Goal: Task Accomplishment & Management: Manage account settings

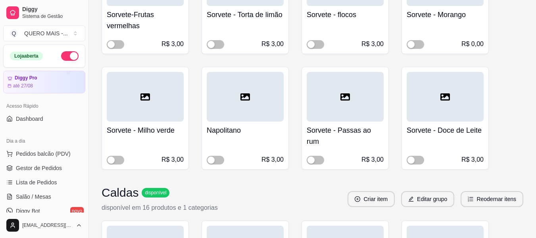
scroll to position [516, 0]
click at [45, 197] on span "Salão / Mesas" at bounding box center [33, 196] width 35 height 8
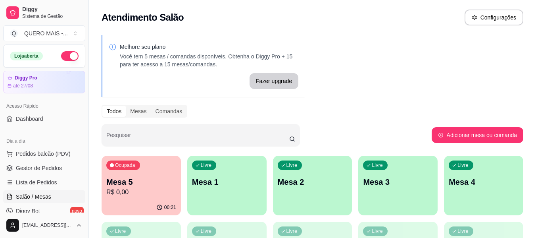
click at [203, 188] on div "Livre Mesa 1" at bounding box center [226, 180] width 79 height 50
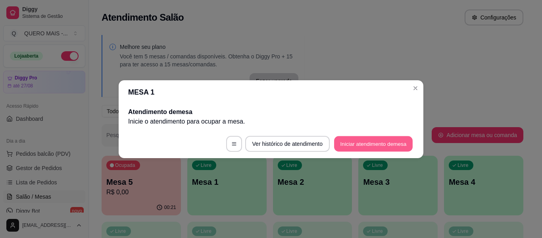
click at [345, 145] on button "Iniciar atendimento de mesa" at bounding box center [373, 143] width 79 height 15
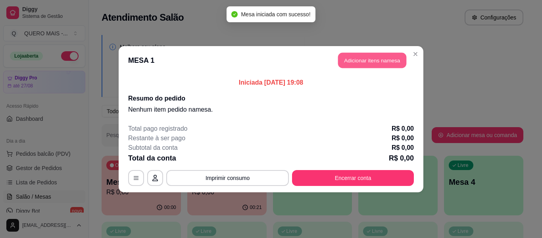
click at [363, 64] on button "Adicionar itens na mesa" at bounding box center [372, 59] width 68 height 15
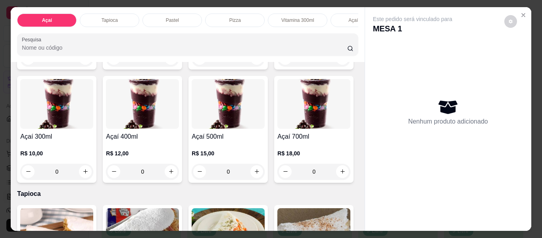
scroll to position [159, 0]
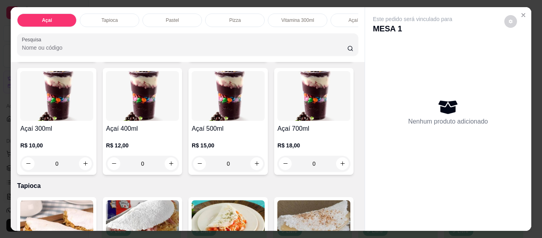
click at [93, 165] on div "0" at bounding box center [56, 163] width 73 height 16
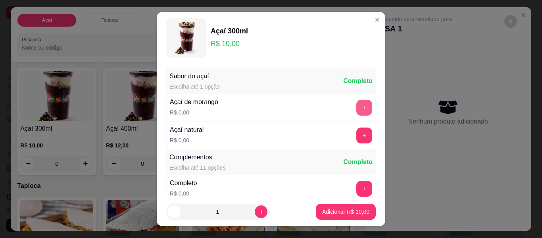
click at [356, 103] on button "+" at bounding box center [364, 108] width 16 height 16
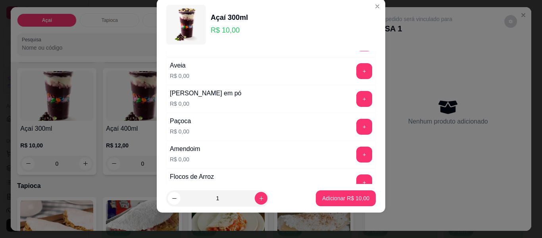
scroll to position [164, 0]
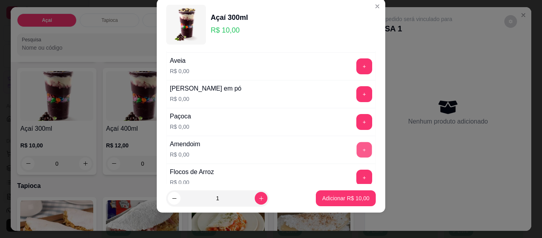
click at [356, 149] on button "+" at bounding box center [363, 149] width 15 height 15
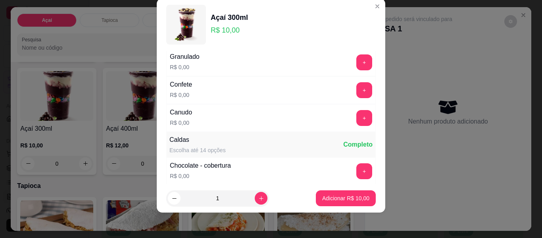
scroll to position [402, 0]
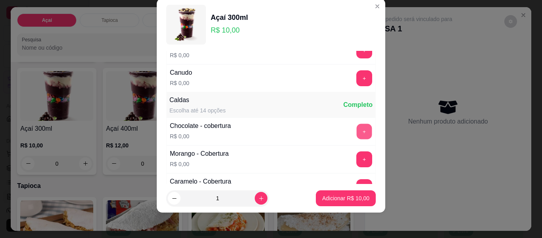
click at [356, 132] on button "+" at bounding box center [363, 131] width 15 height 15
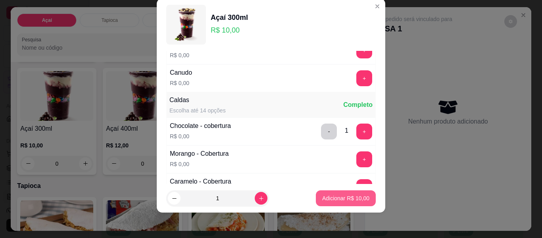
click at [335, 202] on button "Adicionar R$ 10,00" at bounding box center [346, 198] width 60 height 16
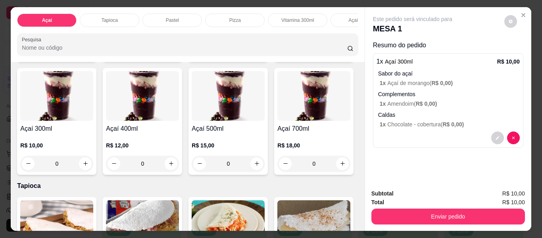
click at [93, 165] on div "0" at bounding box center [56, 163] width 73 height 16
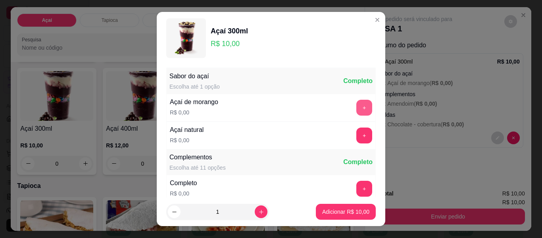
click at [356, 108] on button "+" at bounding box center [364, 108] width 16 height 16
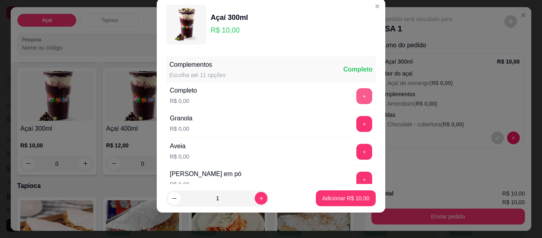
scroll to position [85, 0]
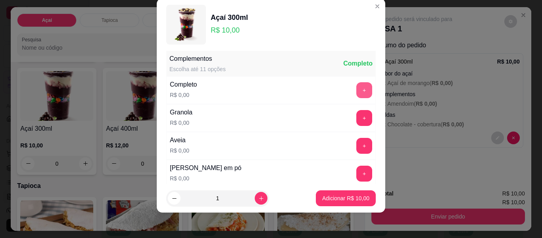
click at [356, 89] on button "+" at bounding box center [364, 90] width 16 height 16
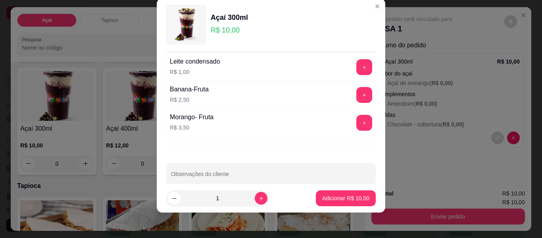
scroll to position [671, 0]
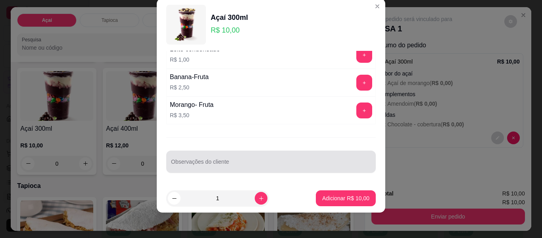
click at [304, 158] on div at bounding box center [271, 161] width 200 height 16
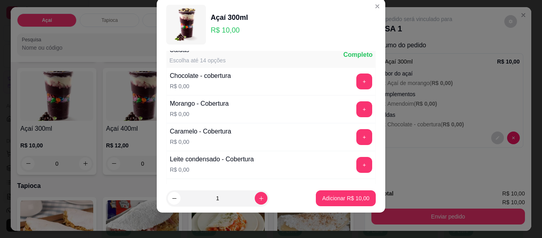
scroll to position [433, 0]
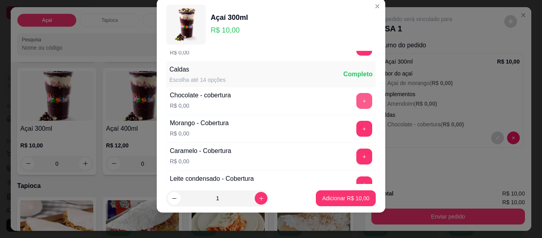
type input "sem flocos, aveia"
click at [356, 100] on button "+" at bounding box center [363, 100] width 15 height 15
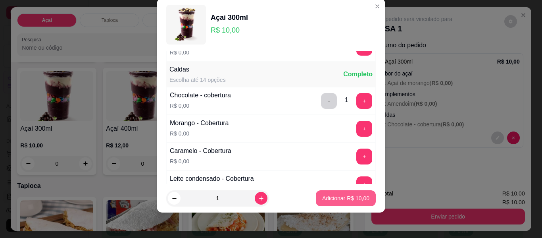
click at [332, 197] on p "Adicionar R$ 10,00" at bounding box center [345, 198] width 47 height 8
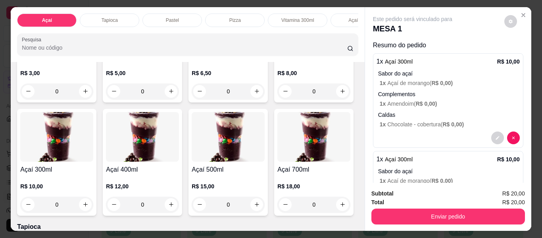
scroll to position [79, 0]
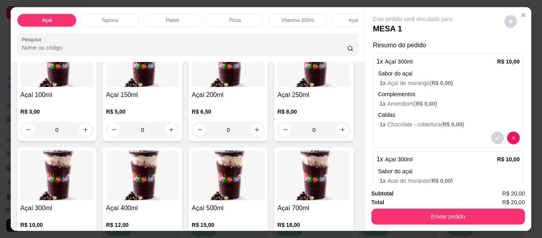
click at [254, 133] on div "0" at bounding box center [228, 130] width 73 height 16
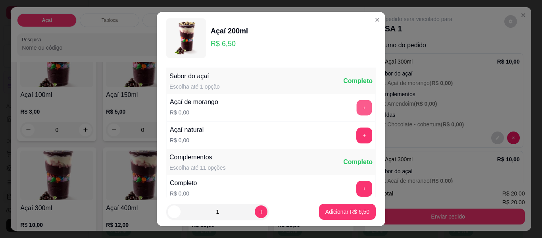
click at [356, 102] on button "+" at bounding box center [363, 107] width 15 height 15
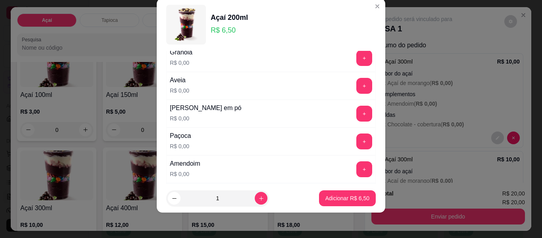
scroll to position [164, 0]
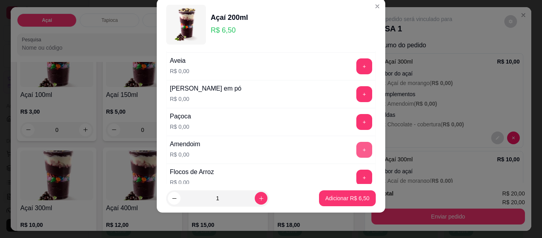
click at [356, 148] on button "+" at bounding box center [364, 150] width 16 height 16
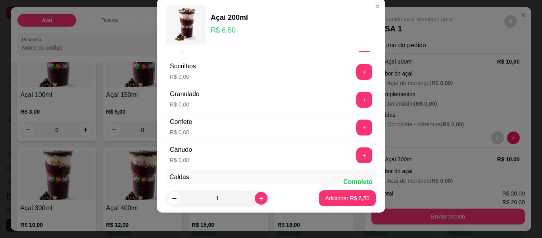
scroll to position [362, 0]
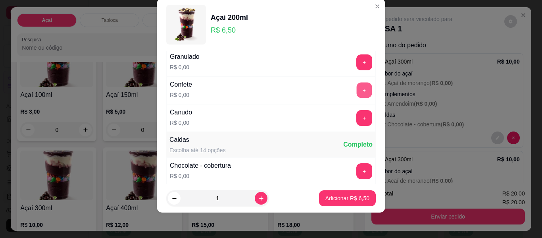
click at [356, 92] on button "+" at bounding box center [363, 89] width 15 height 15
click at [356, 119] on button "+" at bounding box center [364, 118] width 16 height 16
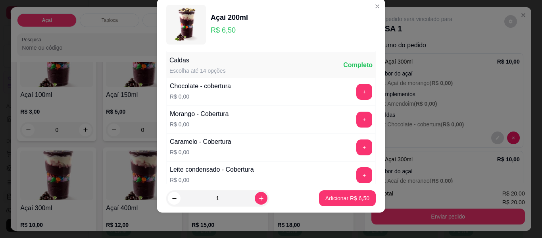
scroll to position [481, 0]
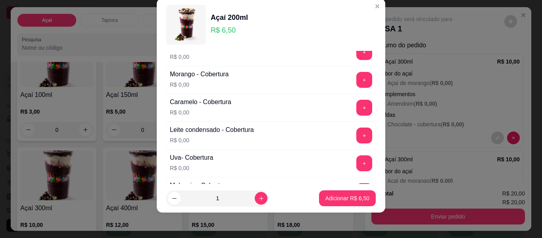
click at [356, 82] on button "+" at bounding box center [364, 80] width 16 height 16
click at [343, 203] on button "Adicionar R$ 6,50" at bounding box center [347, 198] width 57 height 16
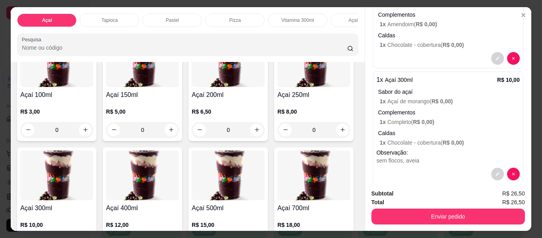
scroll to position [119, 0]
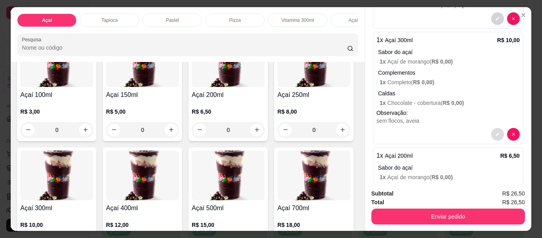
click at [495, 132] on icon "decrease-product-quantity" at bounding box center [497, 134] width 4 height 4
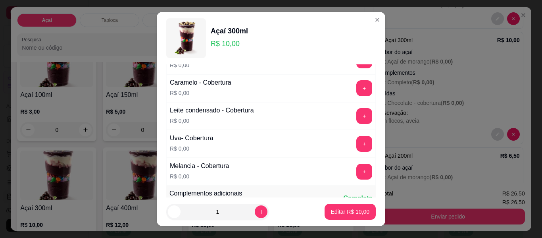
scroll to position [516, 0]
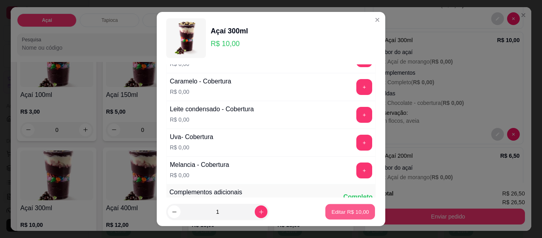
click at [346, 216] on button "Editar R$ 10,00" at bounding box center [350, 211] width 50 height 15
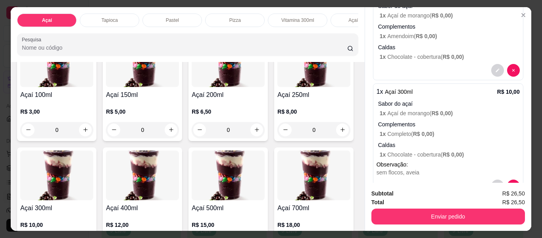
scroll to position [0, 0]
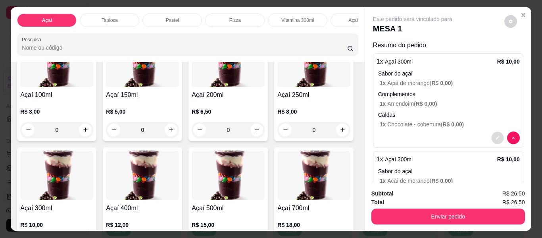
click at [491, 137] on button "decrease-product-quantity" at bounding box center [497, 137] width 12 height 12
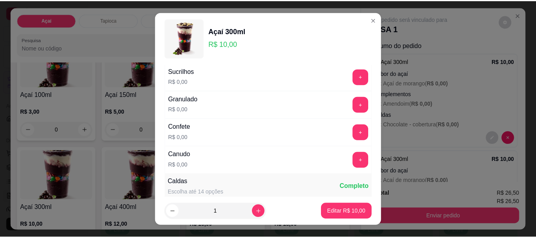
scroll to position [357, 0]
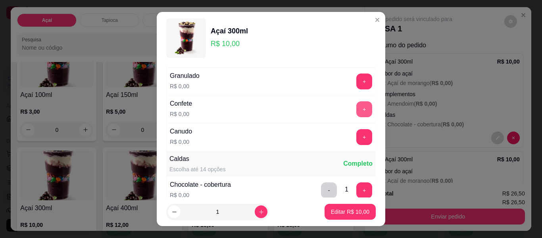
click at [356, 109] on button "+" at bounding box center [364, 109] width 16 height 16
click at [347, 210] on p "Editar R$ 10,00" at bounding box center [350, 211] width 38 height 8
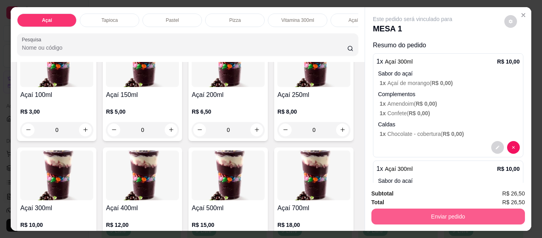
click at [438, 216] on button "Enviar pedido" at bounding box center [447, 216] width 153 height 16
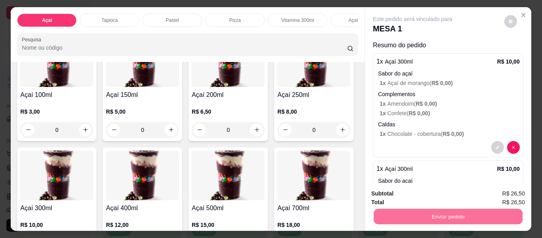
click at [414, 193] on button "Não registrar e enviar pedido" at bounding box center [421, 193] width 82 height 15
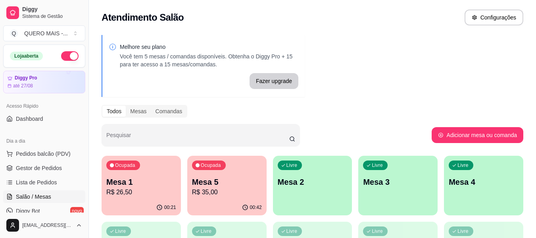
click at [156, 207] on div "00:21" at bounding box center [141, 206] width 79 height 15
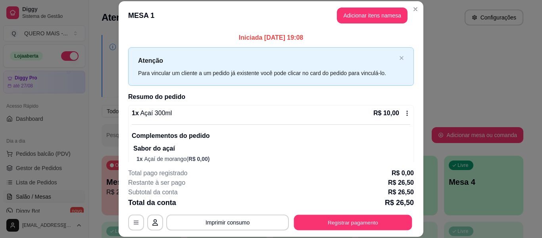
click at [337, 218] on button "Registrar pagamento" at bounding box center [353, 222] width 118 height 15
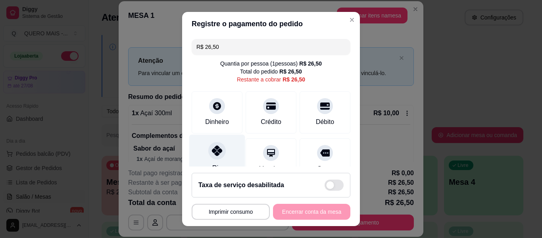
click at [203, 140] on div "Pix" at bounding box center [217, 157] width 56 height 46
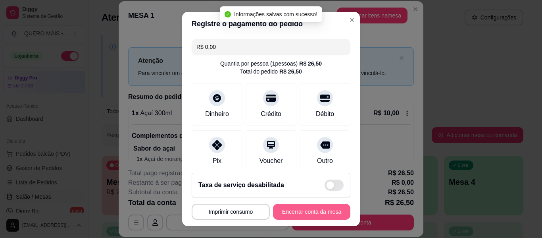
type input "R$ 0,00"
click at [308, 211] on button "Encerrar conta da mesa" at bounding box center [311, 211] width 77 height 16
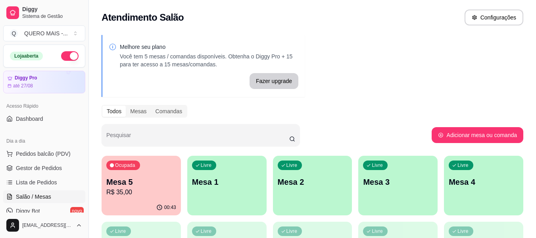
click at [138, 189] on p "R$ 35,00" at bounding box center [141, 192] width 70 height 10
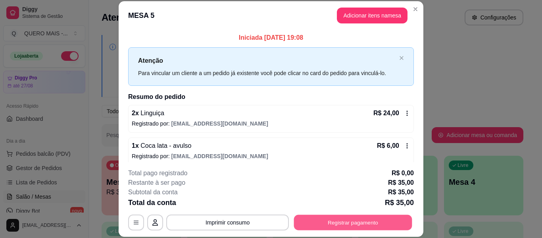
click at [343, 219] on button "Registrar pagamento" at bounding box center [353, 222] width 118 height 15
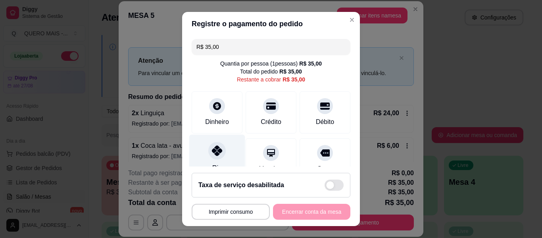
click at [215, 155] on icon at bounding box center [217, 150] width 10 height 10
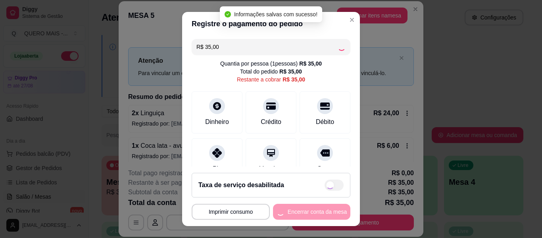
type input "R$ 0,00"
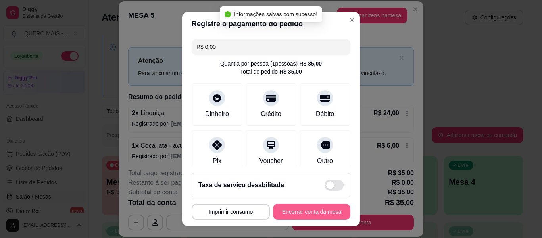
click at [295, 210] on button "Encerrar conta da mesa" at bounding box center [311, 211] width 77 height 16
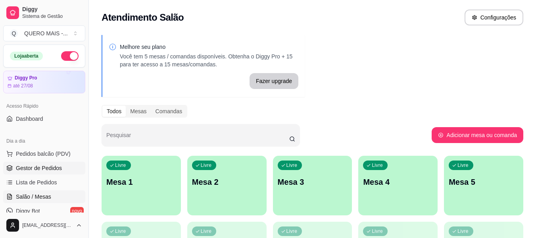
click at [33, 162] on link "Gestor de Pedidos" at bounding box center [44, 167] width 82 height 13
